Goal: Submit feedback/report problem

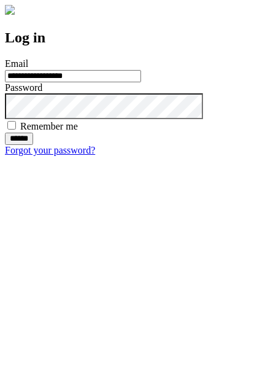
type input "**********"
click at [33, 145] on input "******" at bounding box center [19, 139] width 28 height 12
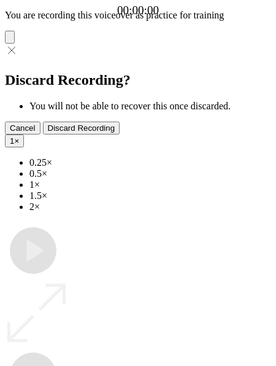
type input "**********"
